Goal: Go to known website: Access a specific website the user already knows

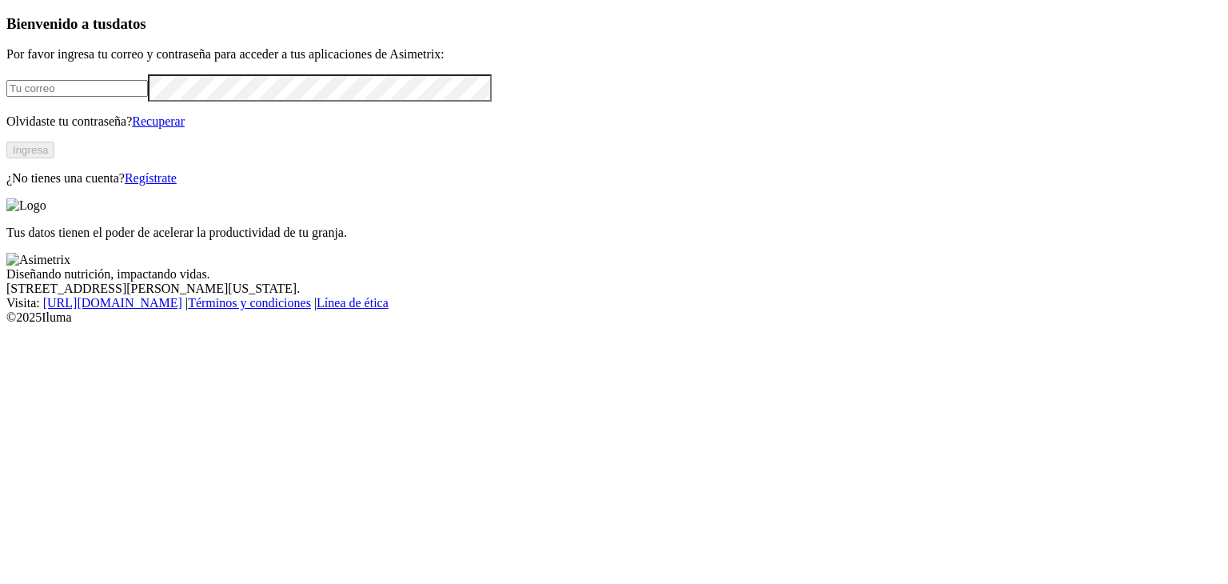
click at [148, 97] on input "email" at bounding box center [77, 88] width 142 height 17
type input "[EMAIL_ADDRESS][DOMAIN_NAME]"
click input "submit" at bounding box center [0, 0] width 0 height 0
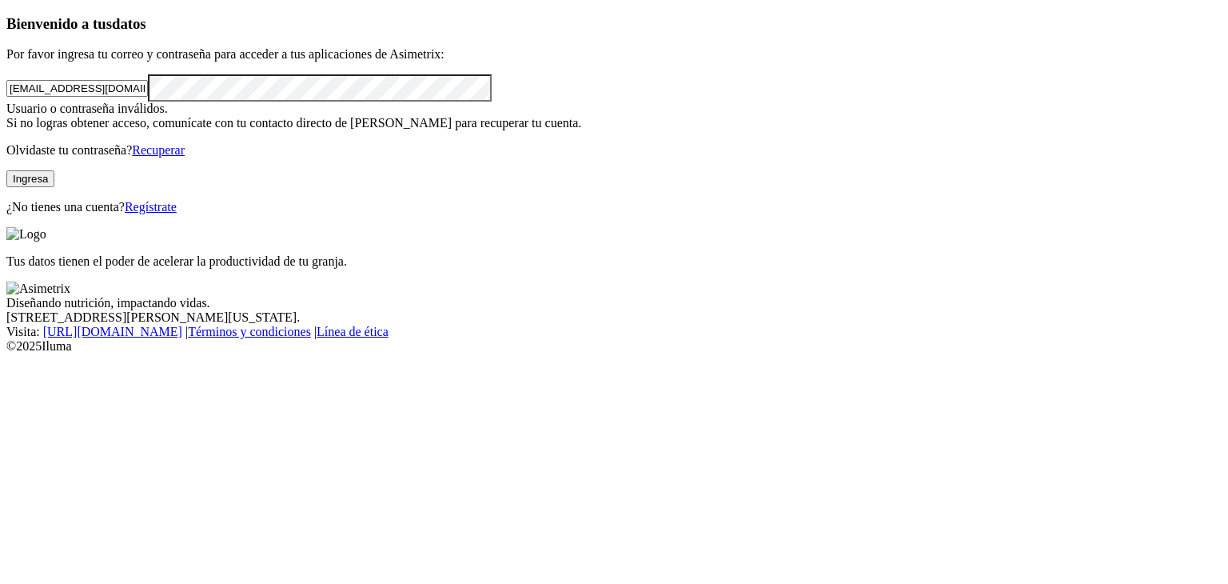
click at [25, 214] on div "Bienvenido a tus datos Por favor ingresa tu correo y contraseña para acceder a …" at bounding box center [613, 114] width 1215 height 199
click input "submit" at bounding box center [0, 0] width 0 height 0
